Goal: Communication & Community: Share content

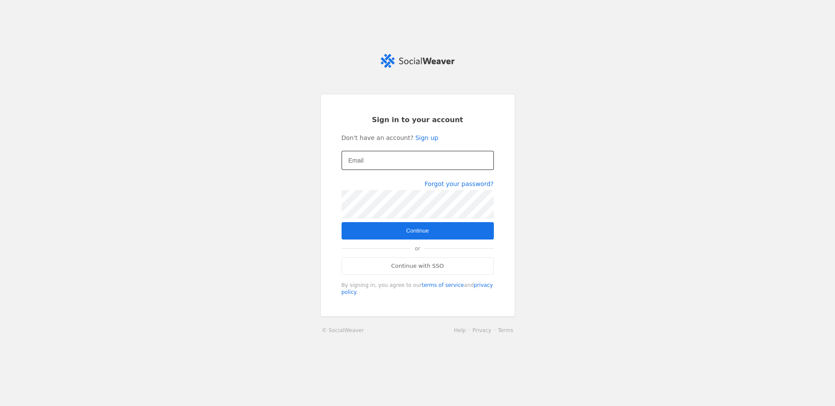
click at [390, 152] on div at bounding box center [417, 160] width 138 height 19
click at [394, 160] on input "Email" at bounding box center [417, 160] width 138 height 10
type input "[EMAIL_ADDRESS][DOMAIN_NAME]"
click at [429, 226] on span "submit" at bounding box center [418, 230] width 152 height 17
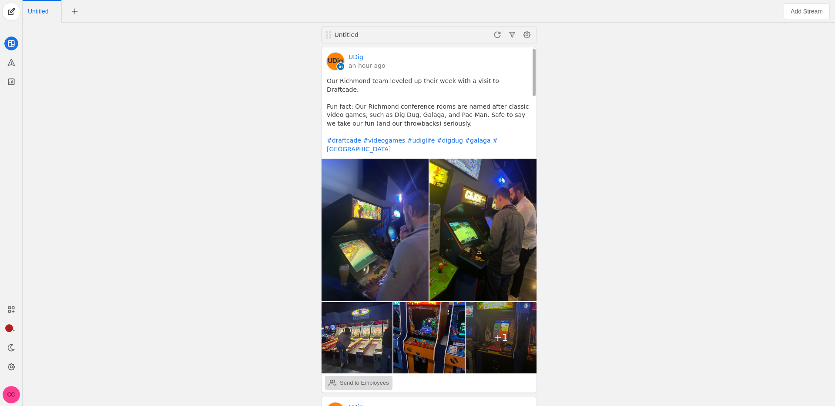
click at [382, 379] on div "Send to Employees" at bounding box center [364, 383] width 49 height 9
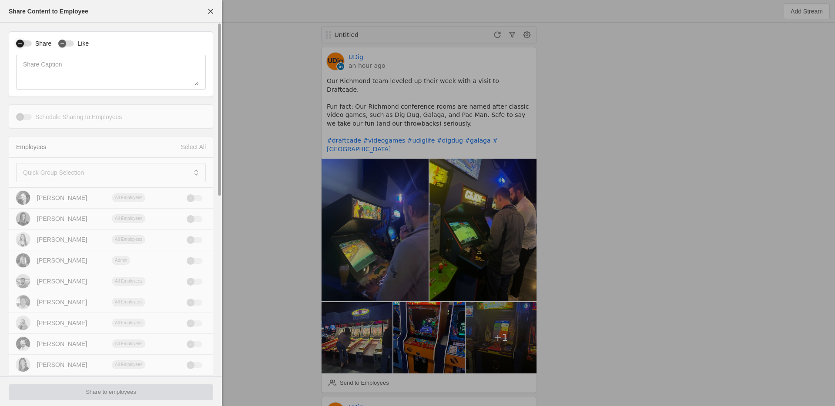
click at [23, 43] on div "button" at bounding box center [20, 44] width 8 height 8
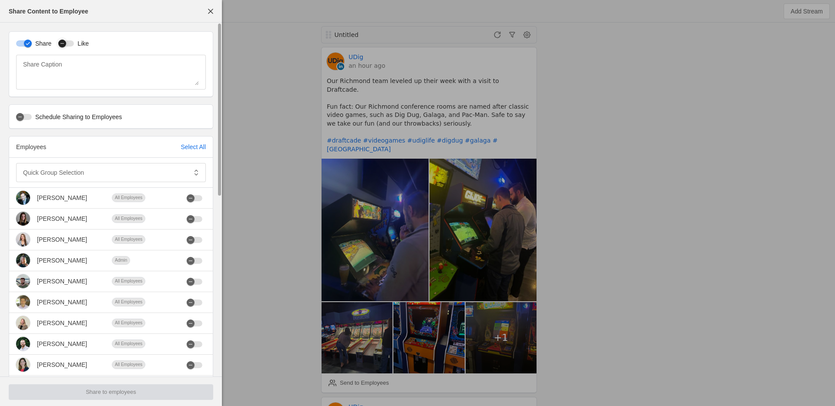
click at [68, 45] on button "Like" at bounding box center [66, 43] width 16 height 6
click at [67, 177] on mat-label "Quick Group Selection" at bounding box center [53, 172] width 61 height 10
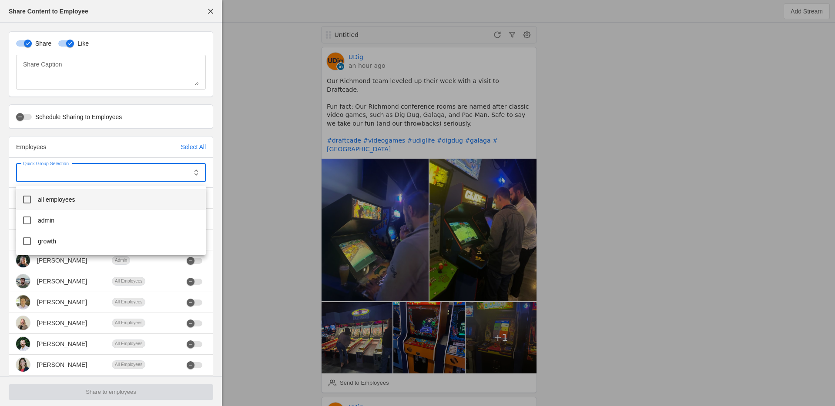
click at [94, 201] on mat-option "all employees" at bounding box center [111, 199] width 190 height 21
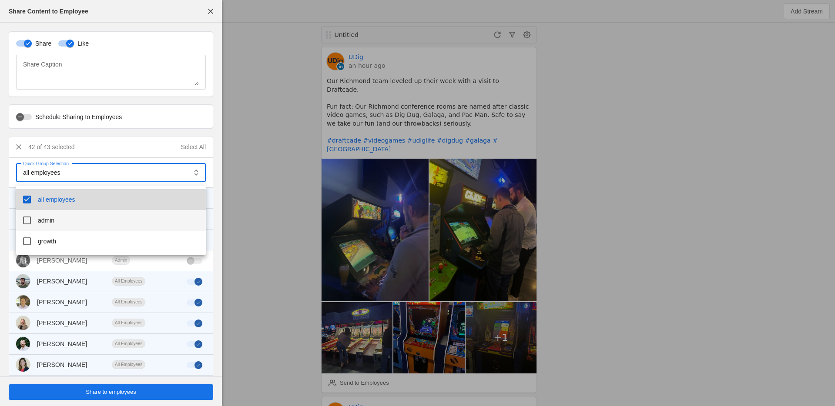
click at [85, 224] on mat-option "admin" at bounding box center [111, 220] width 190 height 21
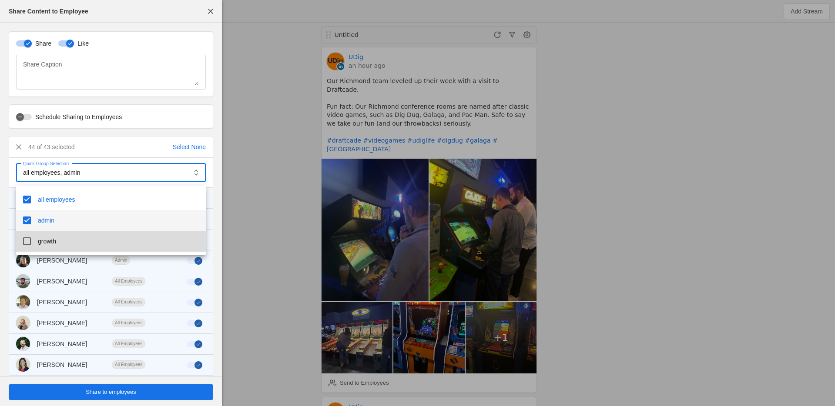
click at [81, 244] on mat-option "growth" at bounding box center [111, 241] width 190 height 21
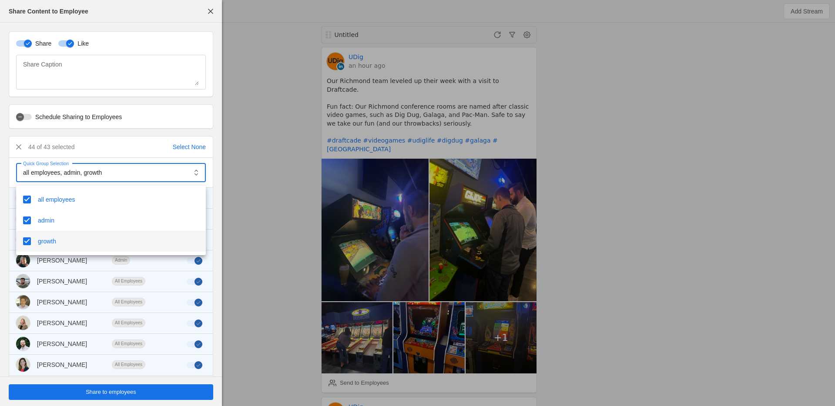
click at [52, 134] on div at bounding box center [417, 203] width 835 height 406
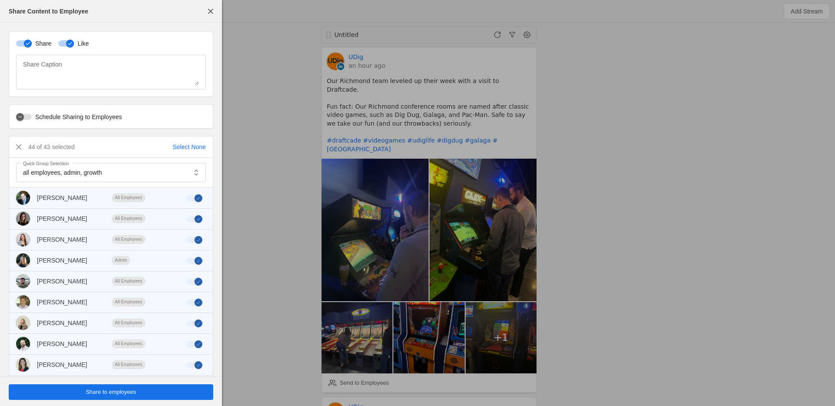
click at [128, 394] on span "Share to employees" at bounding box center [111, 392] width 50 height 9
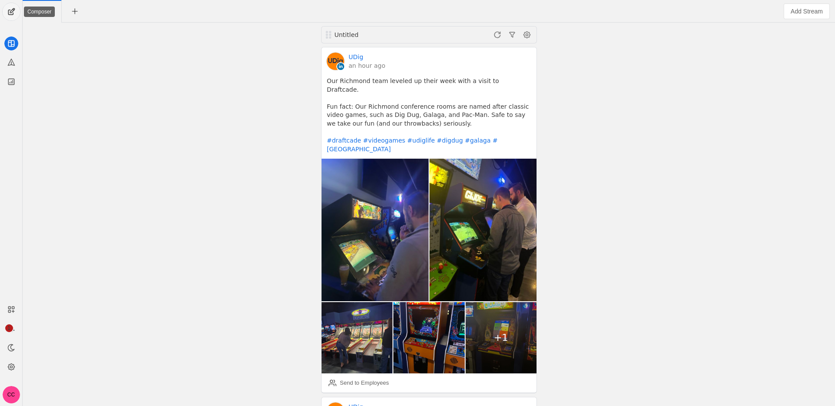
click at [11, 13] on span "undefined" at bounding box center [11, 11] width 17 height 17
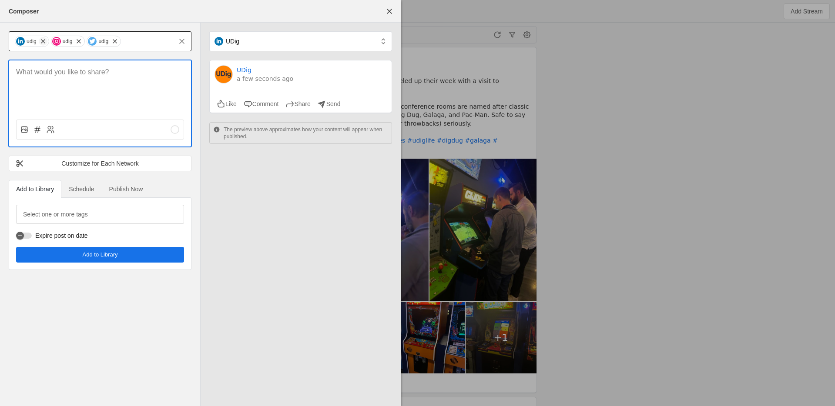
click at [44, 42] on span "undefined" at bounding box center [43, 41] width 9 height 9
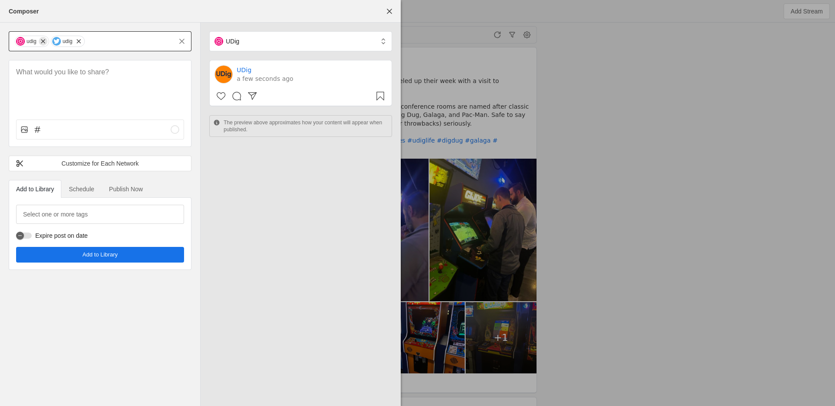
click at [44, 42] on span "undefined" at bounding box center [43, 41] width 9 height 9
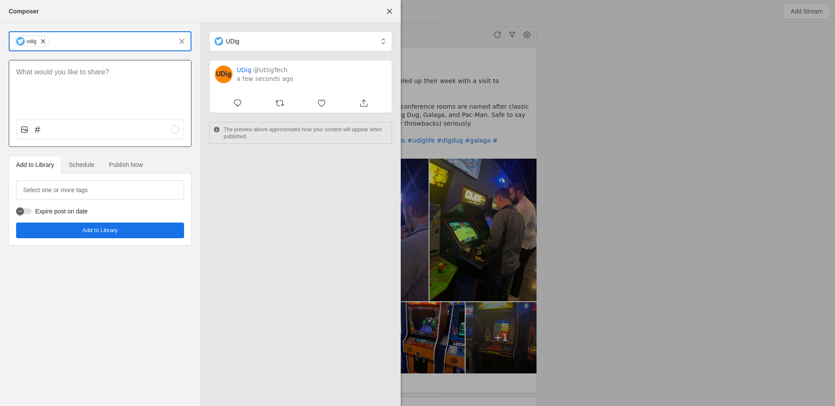
click at [96, 94] on div at bounding box center [100, 86] width 182 height 52
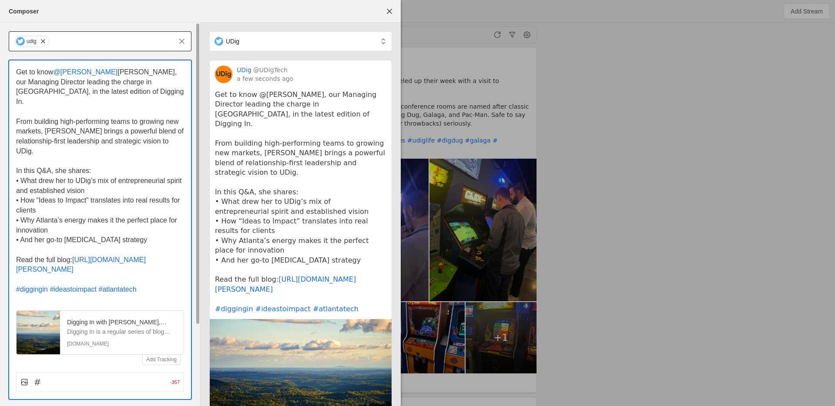
click at [60, 71] on span "@[PERSON_NAME]" at bounding box center [85, 71] width 64 height 7
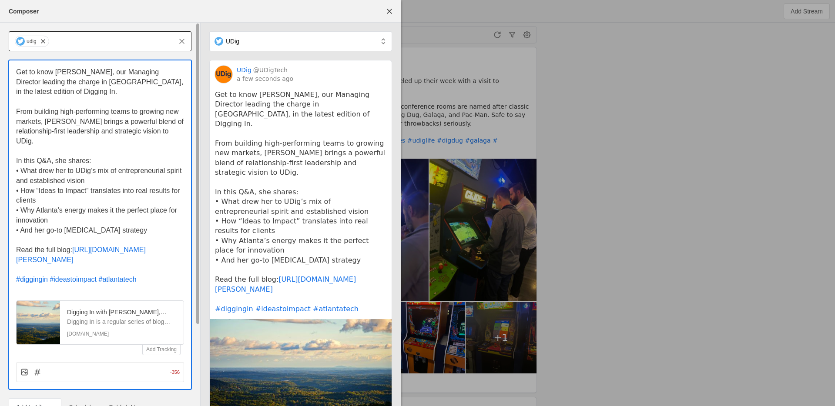
click at [55, 126] on p "From building high-performing teams to growing new markets, [PERSON_NAME] bring…" at bounding box center [100, 127] width 168 height 40
drag, startPoint x: 16, startPoint y: 161, endPoint x: 140, endPoint y: 235, distance: 144.7
click at [140, 235] on div "Get to know [PERSON_NAME], our Managing Director leading the charge in [GEOGRAP…" at bounding box center [100, 176] width 168 height 218
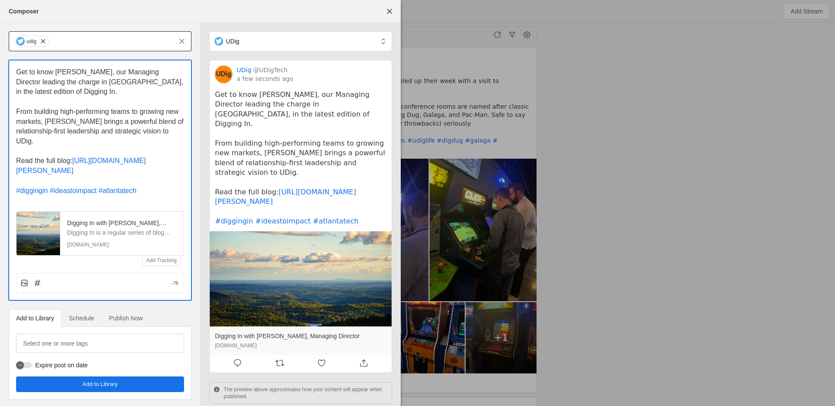
drag, startPoint x: 77, startPoint y: 159, endPoint x: -10, endPoint y: 156, distance: 87.1
click at [0, 156] on html "1 CC Untitled Untitled UDig an hour ago Our Richmond team leveled up their week…" at bounding box center [417, 203] width 835 height 406
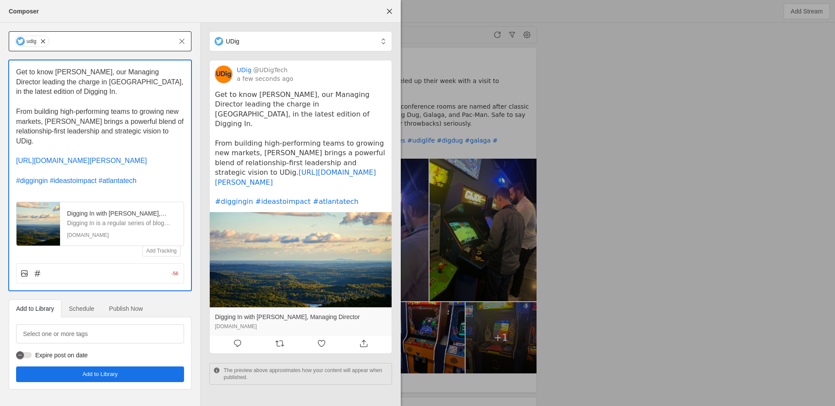
drag, startPoint x: 63, startPoint y: 139, endPoint x: -1, endPoint y: 101, distance: 74.3
click at [0, 101] on html "1 CC Untitled Untitled UDig an hour ago Our Richmond team leveled up their week…" at bounding box center [417, 203] width 835 height 406
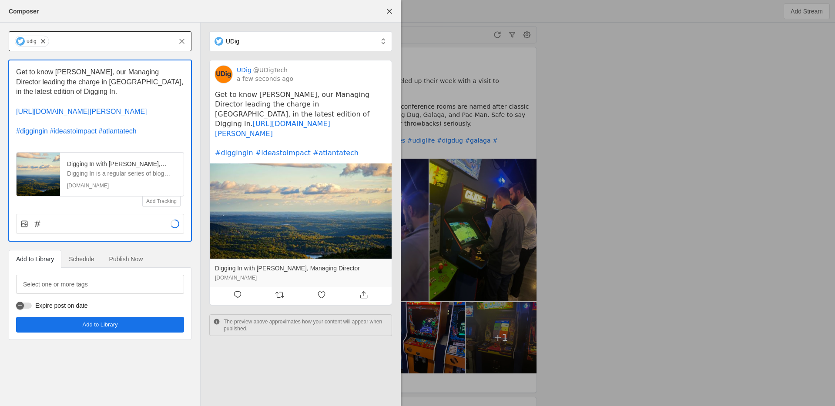
click at [84, 268] on span "Schedule" at bounding box center [81, 259] width 25 height 17
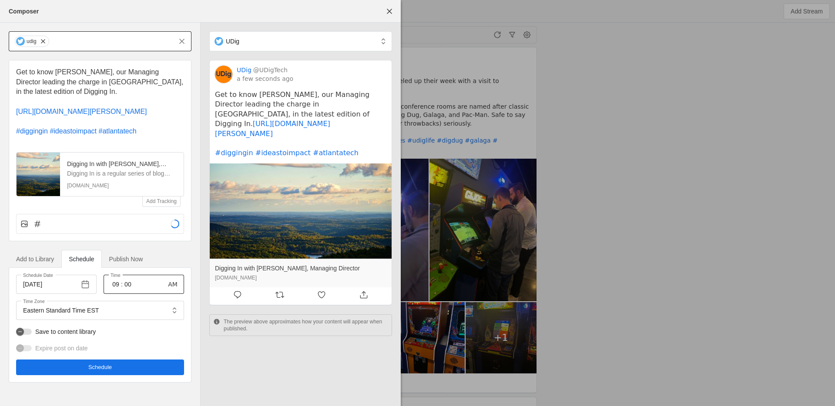
click at [112, 290] on input "09" at bounding box center [116, 284] width 10 height 10
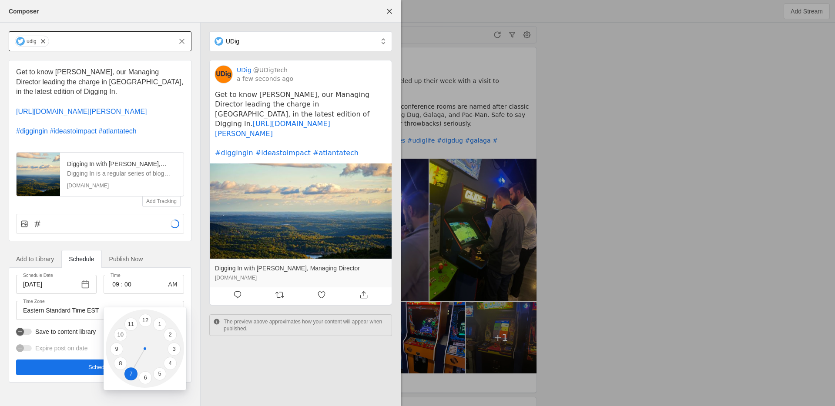
click at [131, 373] on li "7" at bounding box center [130, 374] width 13 height 13
type input "07"
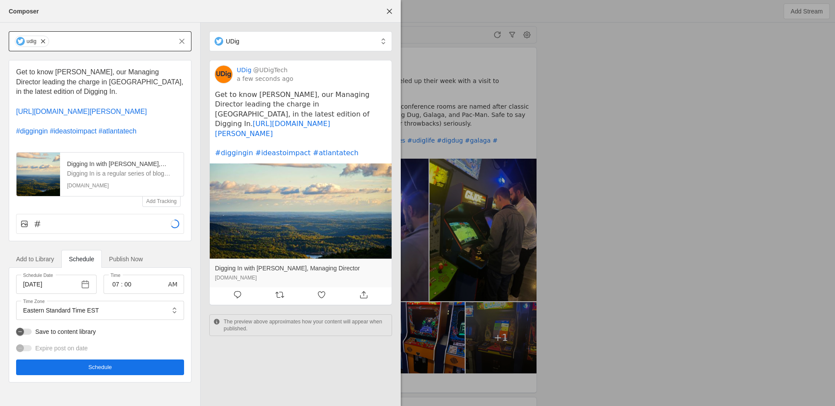
click at [117, 375] on span "undefined" at bounding box center [100, 368] width 168 height 16
